Goal: Check status: Check status

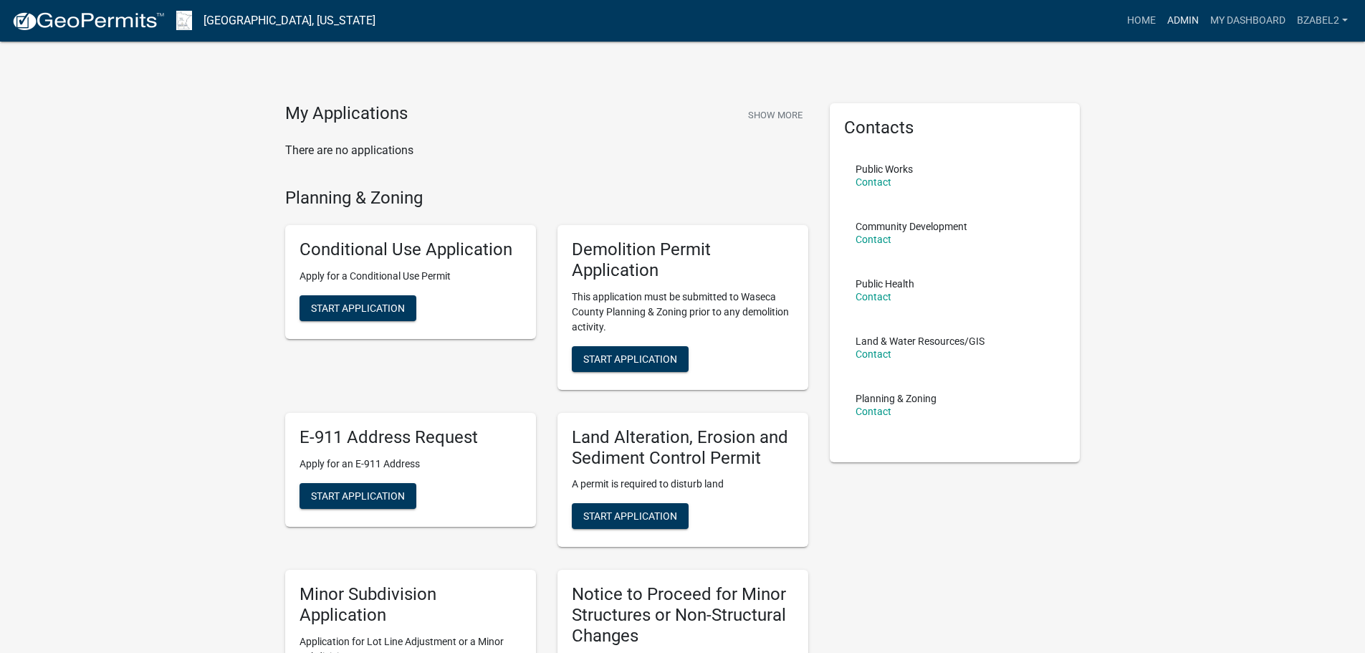
click at [1185, 21] on link "Admin" at bounding box center [1182, 20] width 43 height 27
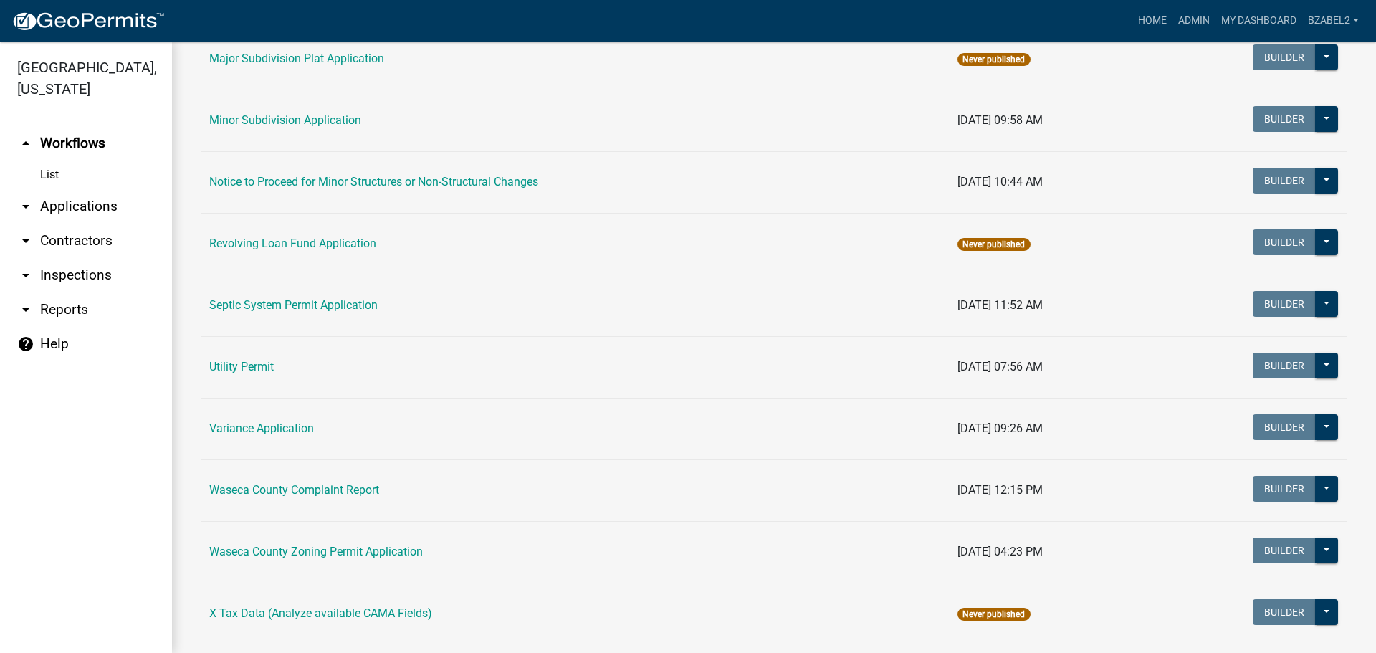
scroll to position [929, 0]
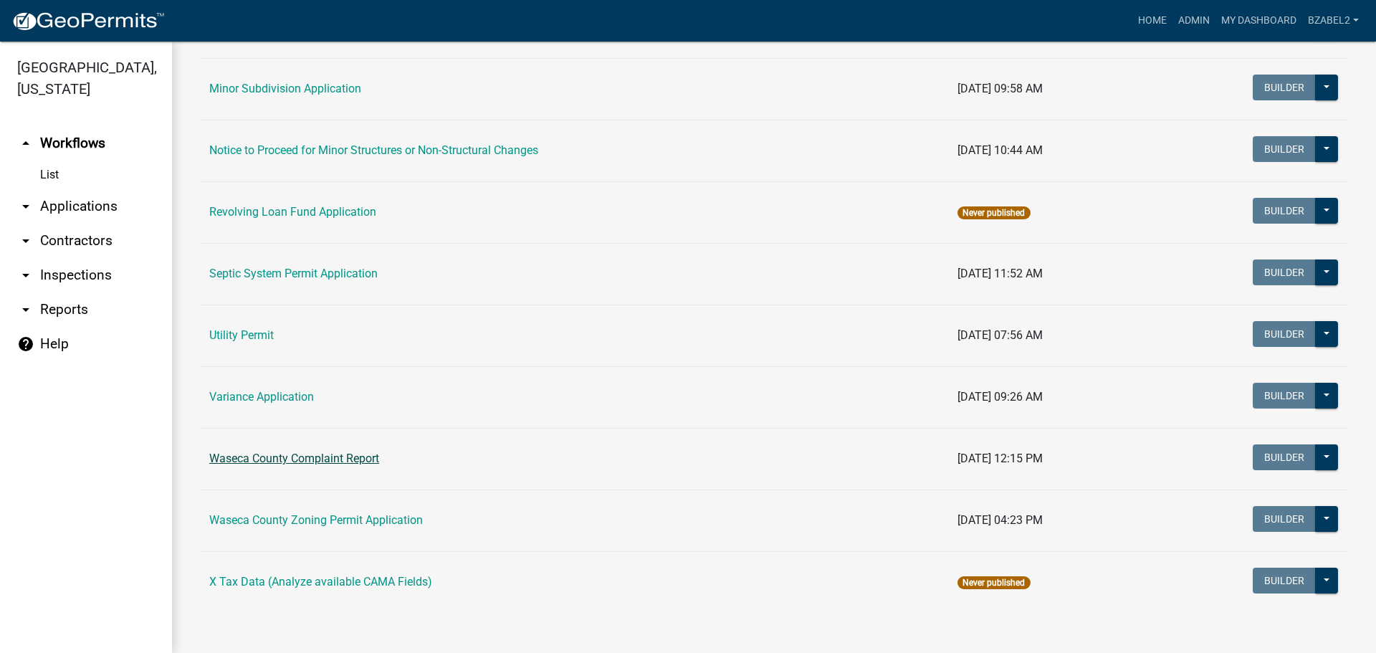
click at [251, 459] on link "Waseca County Complaint Report" at bounding box center [294, 458] width 170 height 14
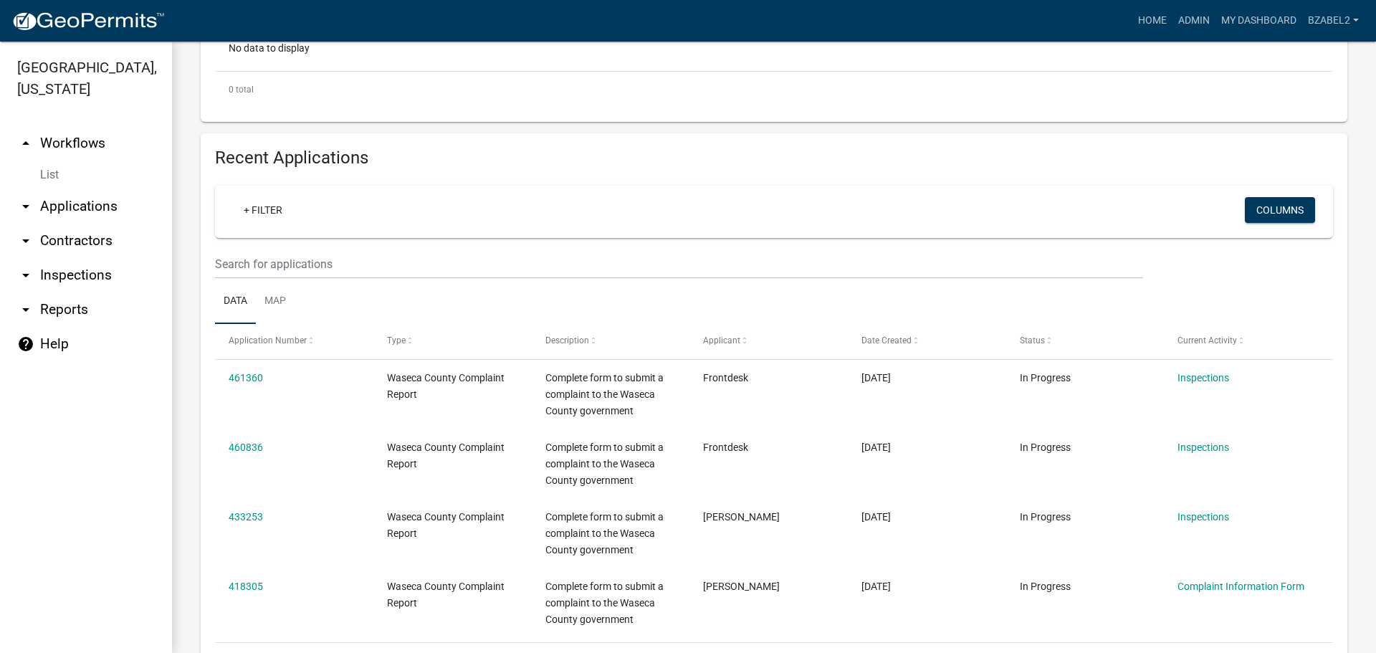
scroll to position [430, 0]
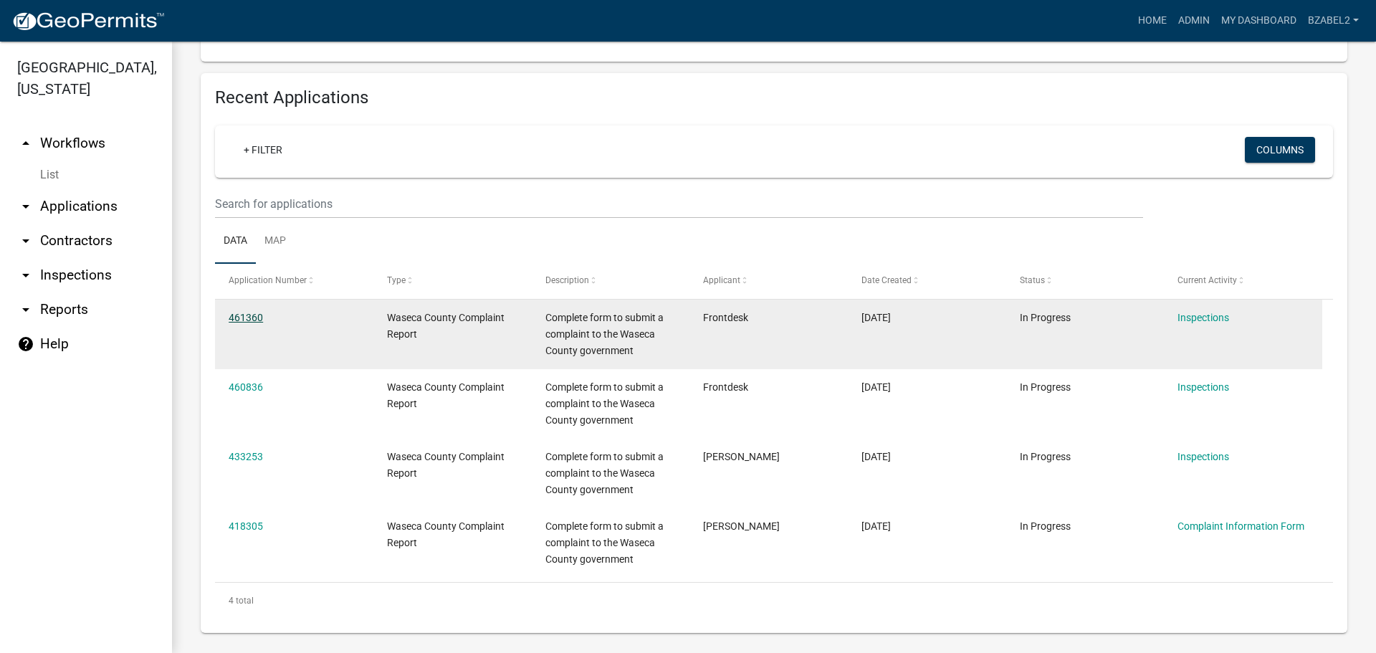
click at [246, 316] on link "461360" at bounding box center [246, 317] width 34 height 11
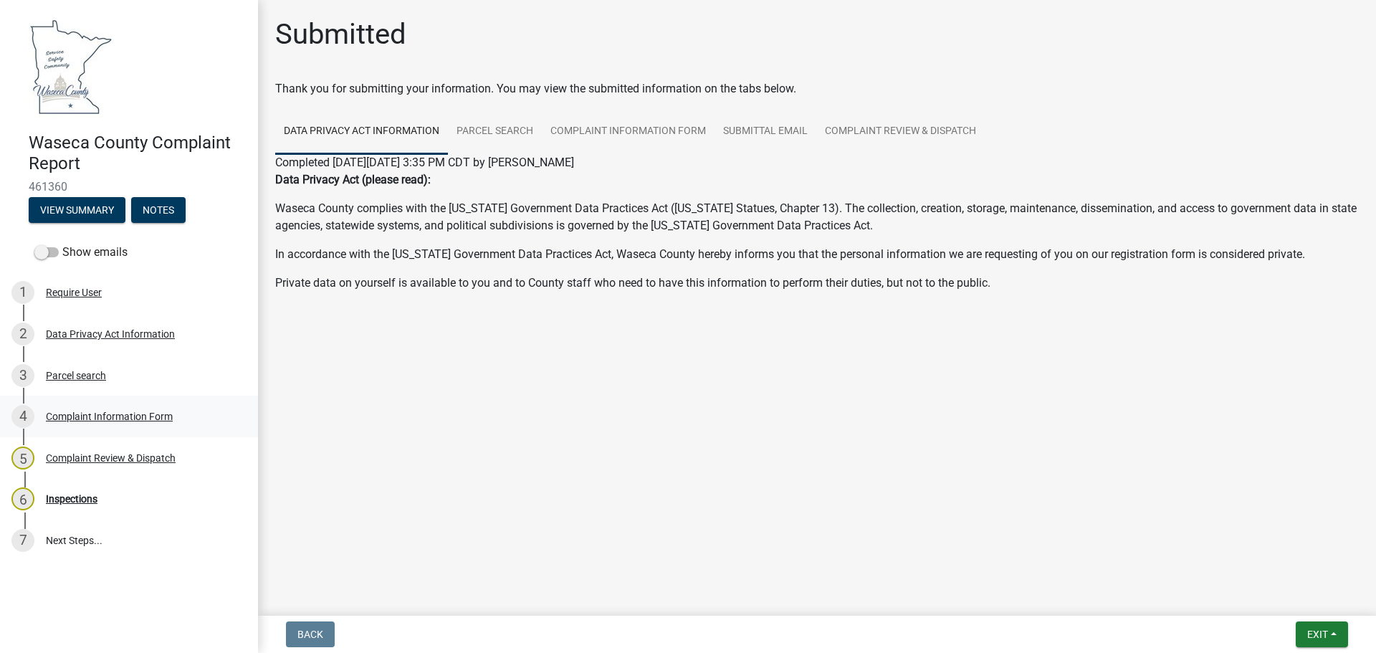
click at [87, 414] on div "Complaint Information Form" at bounding box center [109, 416] width 127 height 10
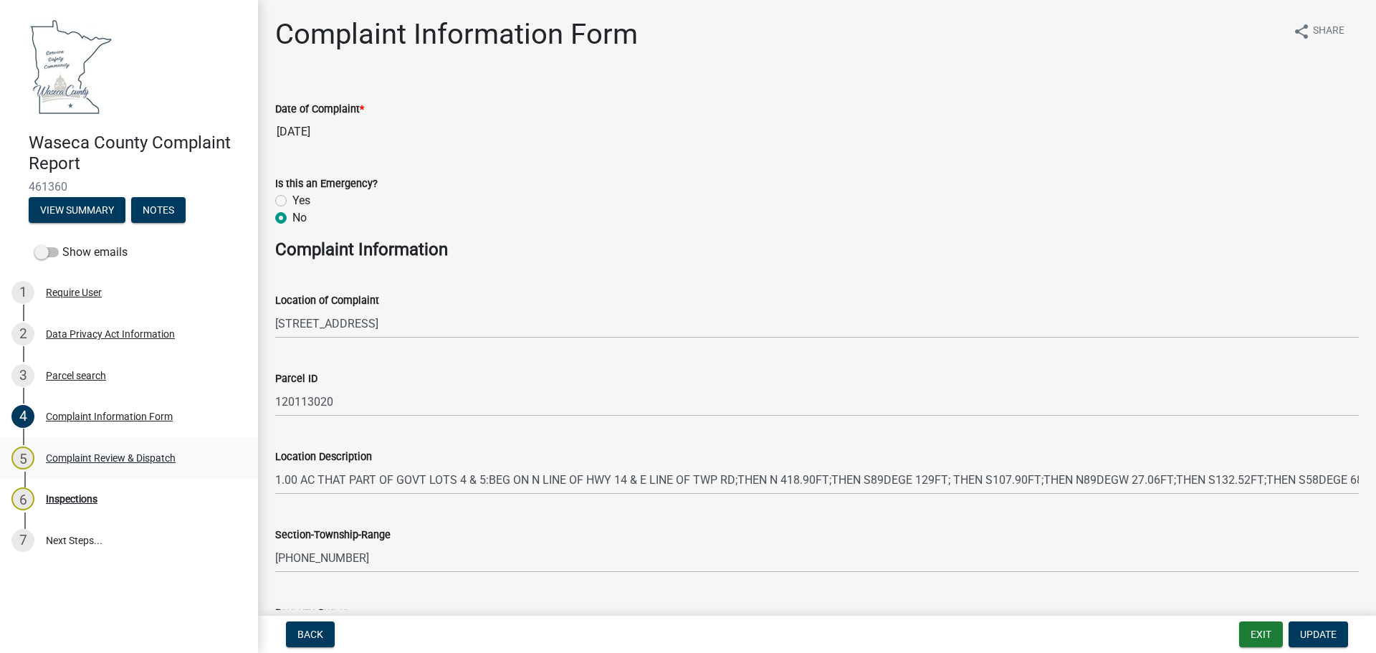
click at [82, 456] on div "Complaint Review & Dispatch" at bounding box center [111, 458] width 130 height 10
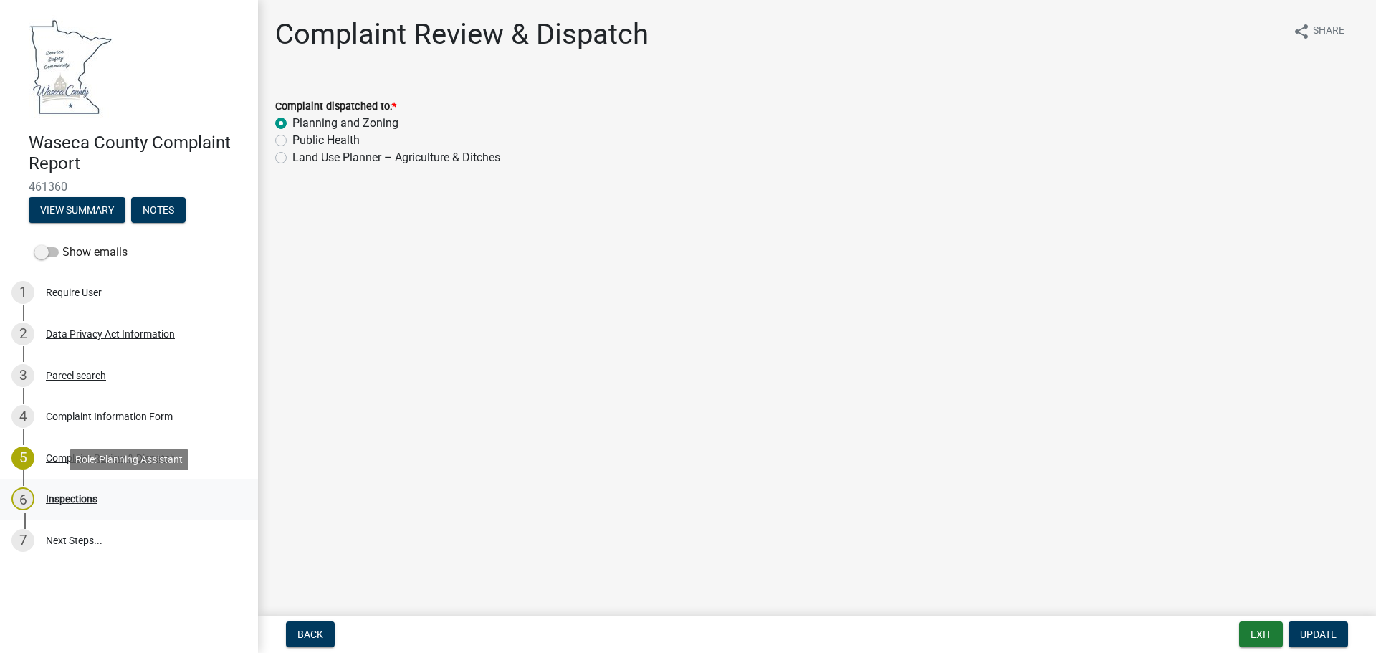
click at [85, 499] on div "Inspections" at bounding box center [72, 499] width 52 height 10
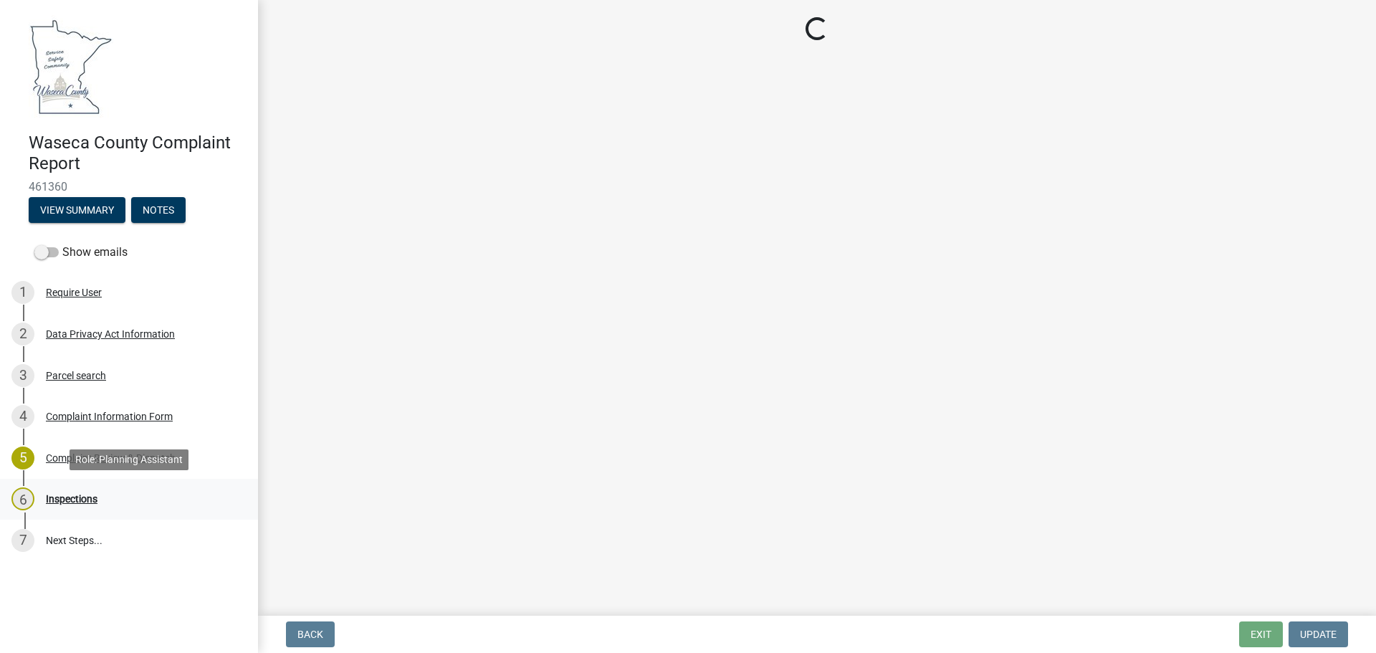
select select "2d9e2ede-ff67-4d7f-8ae7-e5366f5a539d"
